Goal: Find specific page/section: Find specific page/section

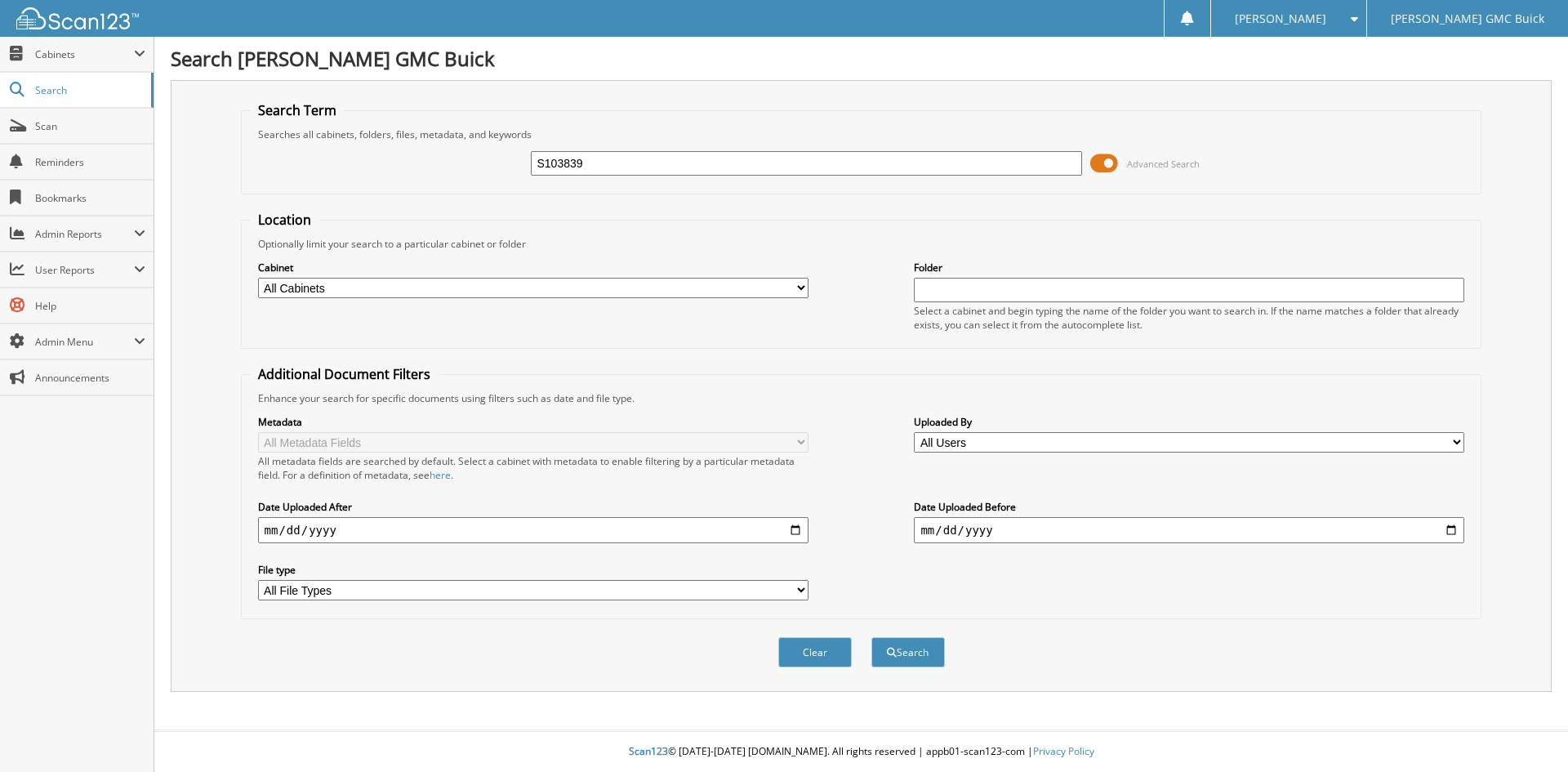
type input "S103839"
click at [871, 637] on button "Search" at bounding box center [908, 652] width 73 height 30
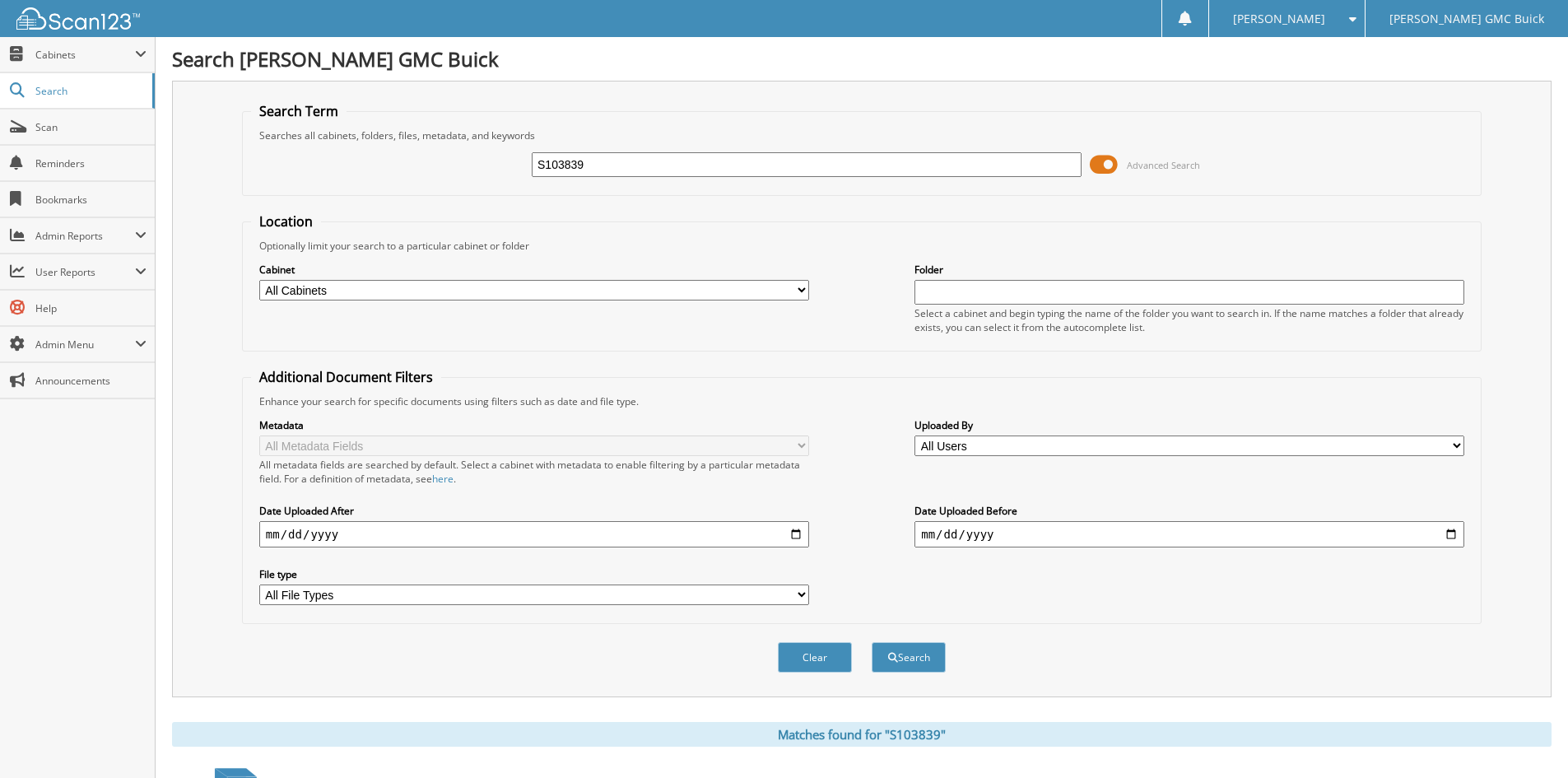
click at [626, 171] on input "S103839" at bounding box center [806, 164] width 550 height 24
type input "S104278"
click at [872, 642] on button "Search" at bounding box center [909, 657] width 74 height 31
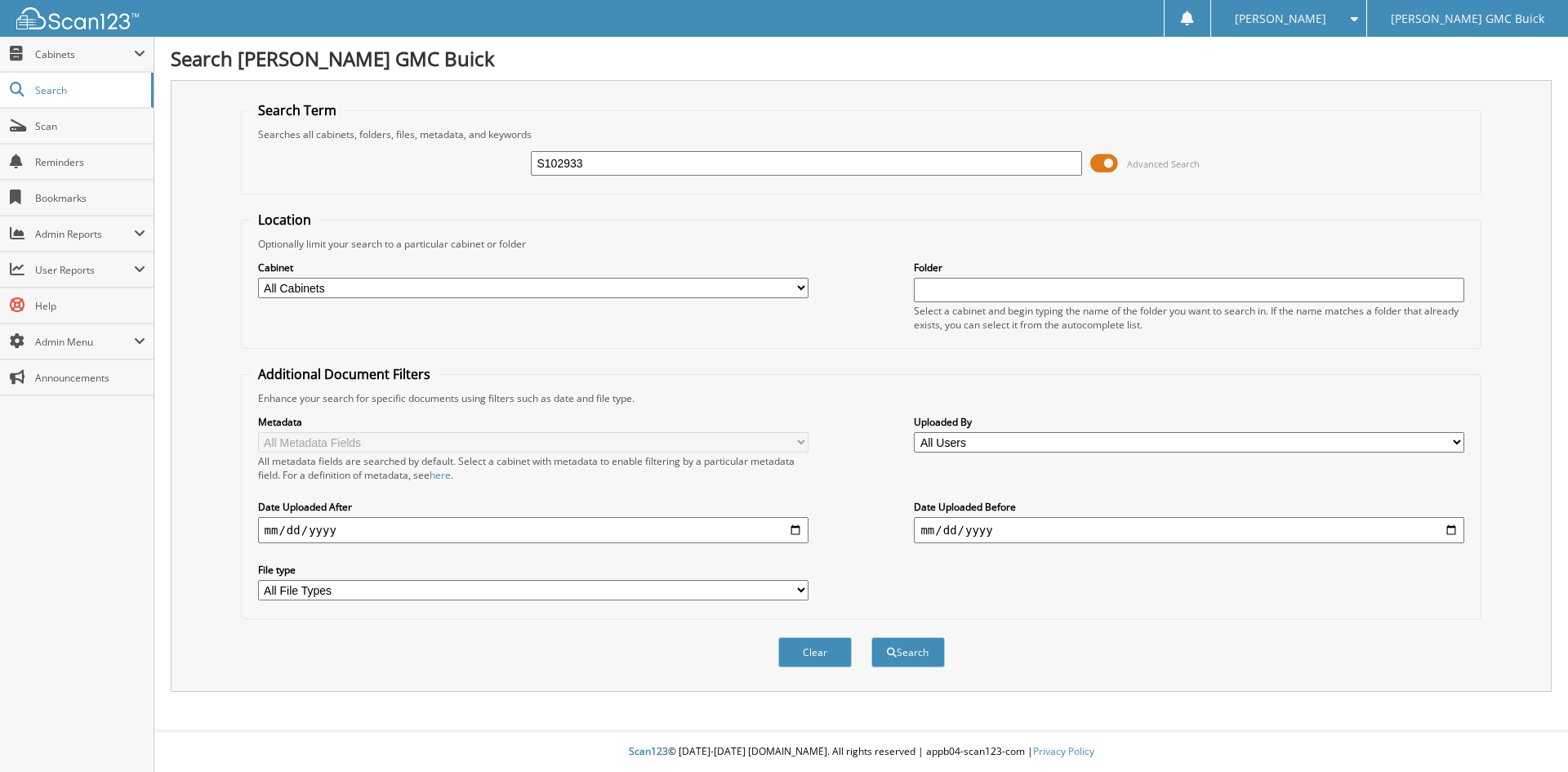
type input "S102933"
click at [871, 637] on button "Search" at bounding box center [908, 652] width 73 height 30
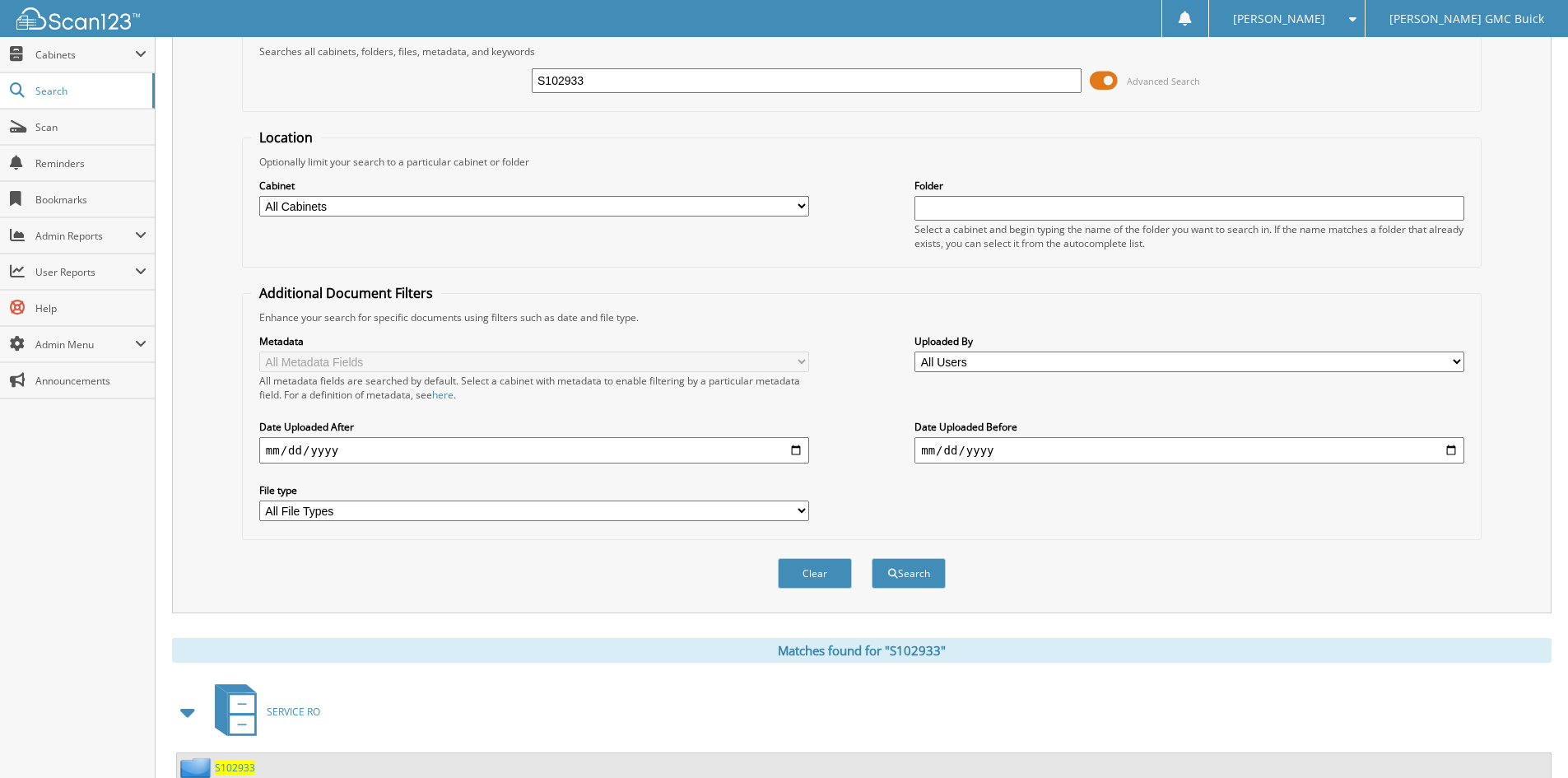
scroll to position [143, 0]
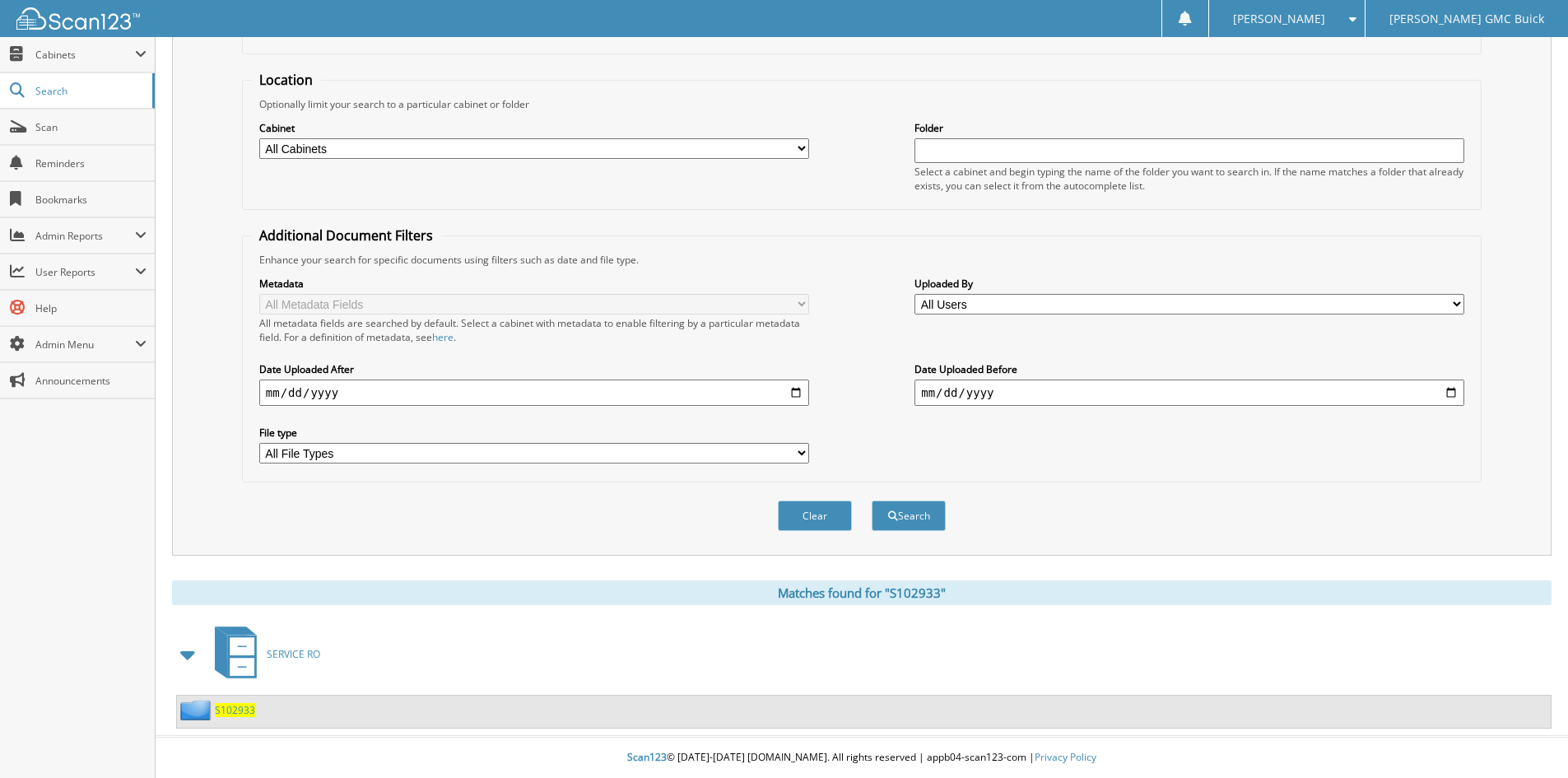
click at [233, 710] on span "S102933" at bounding box center [235, 710] width 41 height 14
